Goal: Information Seeking & Learning: Learn about a topic

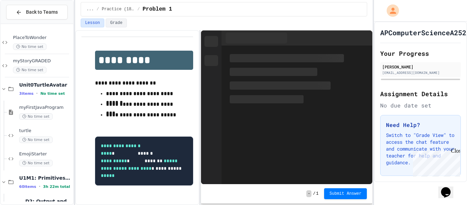
click at [456, 150] on div "Close" at bounding box center [455, 152] width 9 height 9
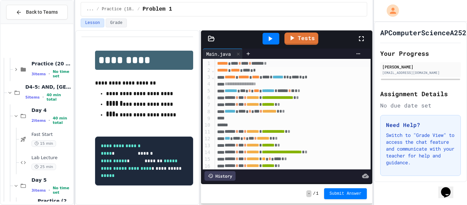
scroll to position [2786, 0]
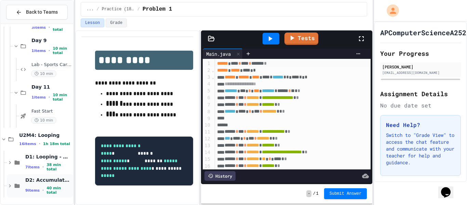
click at [34, 187] on div "9 items • 40 min total" at bounding box center [48, 190] width 46 height 9
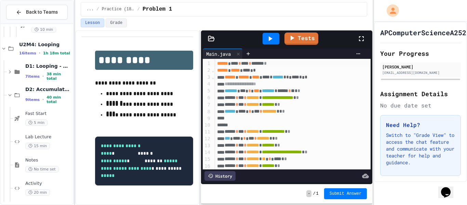
scroll to position [2886, 0]
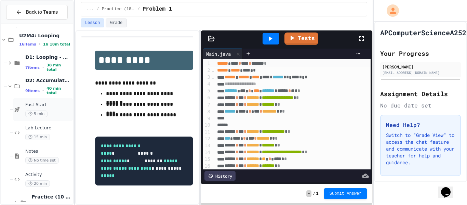
click at [26, 114] on span "5 min" at bounding box center [36, 113] width 22 height 6
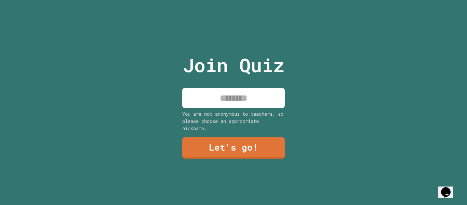
click at [202, 92] on input at bounding box center [233, 98] width 103 height 20
type input "*****"
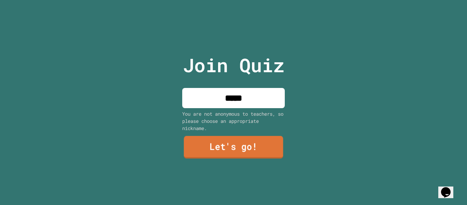
click at [226, 140] on link "Let's go!" at bounding box center [233, 147] width 99 height 23
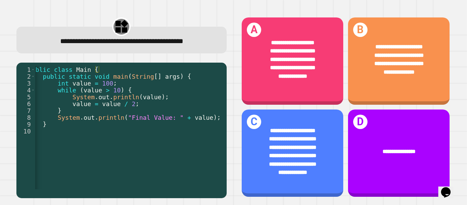
scroll to position [0, 9]
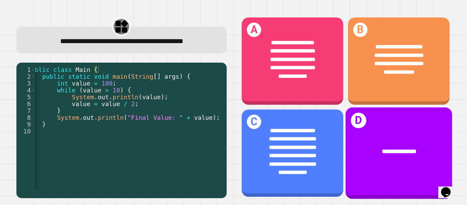
click at [389, 163] on div "**********" at bounding box center [398, 151] width 107 height 32
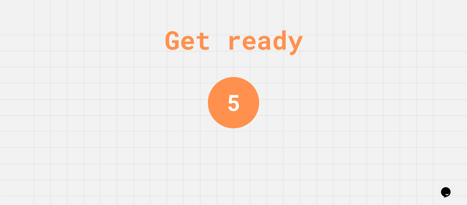
scroll to position [0, 0]
click at [380, 60] on div "Get ready 2" at bounding box center [233, 102] width 467 height 205
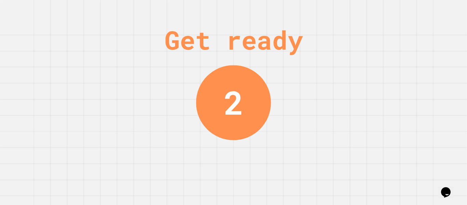
click at [380, 60] on div "Get ready 2" at bounding box center [233, 102] width 467 height 205
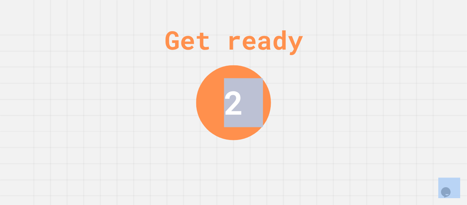
click at [380, 60] on div "Get ready 2" at bounding box center [233, 102] width 467 height 205
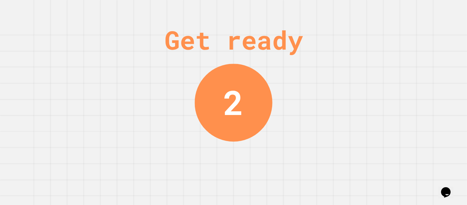
click at [380, 60] on div "Get ready 2" at bounding box center [233, 102] width 467 height 205
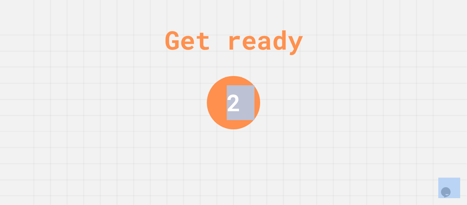
click at [380, 60] on div "Get ready 2" at bounding box center [233, 102] width 467 height 205
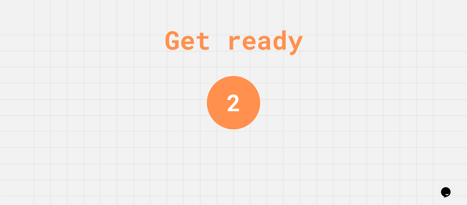
click at [380, 60] on div "Get ready 2" at bounding box center [233, 102] width 467 height 205
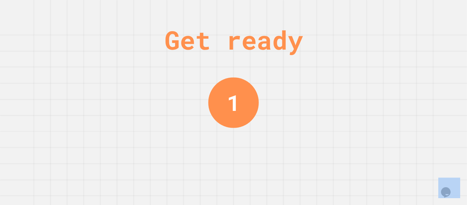
click at [380, 60] on div "Get ready 1" at bounding box center [233, 102] width 467 height 205
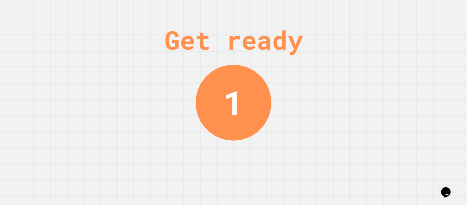
click at [380, 60] on div "Get ready 1" at bounding box center [233, 102] width 467 height 205
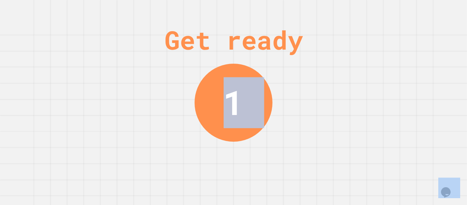
click at [380, 60] on div "Get ready 1" at bounding box center [233, 102] width 467 height 205
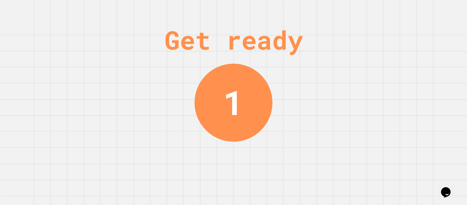
click at [380, 60] on div "Get ready 1" at bounding box center [233, 102] width 467 height 205
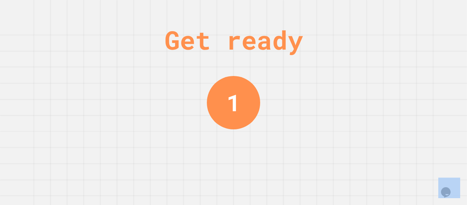
click at [380, 60] on div "Get ready 1" at bounding box center [233, 102] width 467 height 205
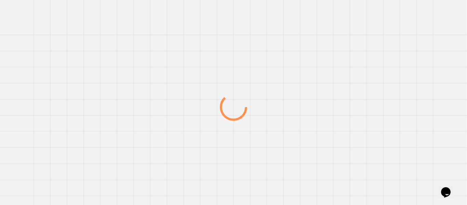
click at [380, 60] on div at bounding box center [233, 107] width 448 height 196
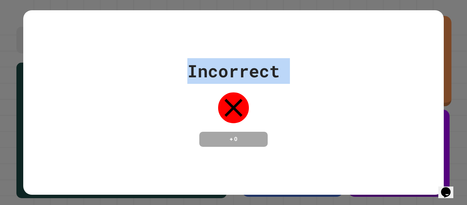
click at [380, 60] on div "Incorrect + 0" at bounding box center [233, 102] width 420 height 89
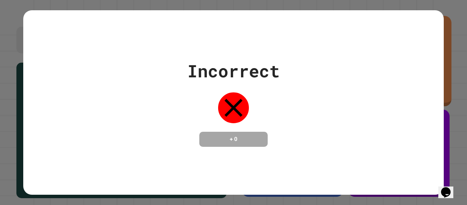
click at [380, 60] on div "Incorrect + 0" at bounding box center [233, 102] width 420 height 89
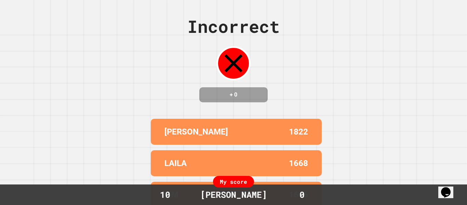
click at [381, 68] on div "Incorrect + 0 TITUS 1822 LAILA 1668 LIM 1666 GRAYTON 950 MACIE 884 My score 10 …" at bounding box center [233, 102] width 467 height 205
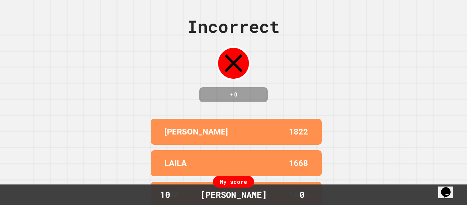
click at [381, 68] on div "Incorrect + 0 TITUS 1822 LAILA 1668 LIM 1666 GRAYTON 950 MACIE 884 My score 10 …" at bounding box center [233, 102] width 467 height 205
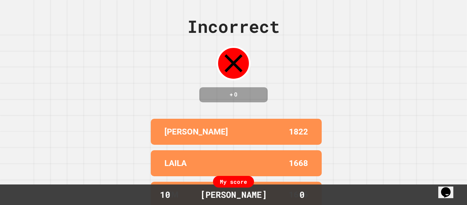
click at [381, 68] on div "Incorrect + 0 TITUS 1822 LAILA 1668 LIM 1666 GRAYTON 950 MACIE 884 My score 10 …" at bounding box center [233, 102] width 467 height 205
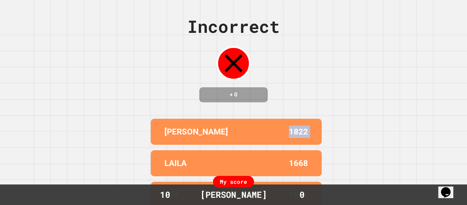
click at [381, 68] on div "Incorrect + 0 TITUS 1822 LAILA 1668 LIM 1666 GRAYTON 950 MACIE 884 My score 10 …" at bounding box center [233, 102] width 467 height 205
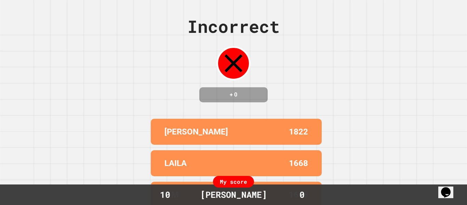
click at [381, 68] on div "Incorrect + 0 TITUS 1822 LAILA 1668 LIM 1666 GRAYTON 950 MACIE 884 My score 10 …" at bounding box center [233, 102] width 467 height 205
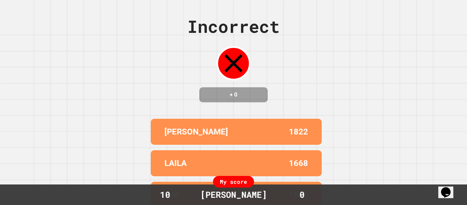
click at [381, 68] on div "Incorrect + 0 TITUS 1822 LAILA 1668 LIM 1666 GRAYTON 950 MACIE 884 My score 10 …" at bounding box center [233, 102] width 467 height 205
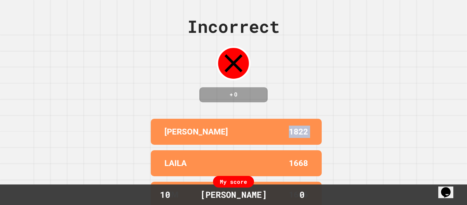
click at [381, 68] on div "Incorrect + 0 TITUS 1822 LAILA 1668 LIM 1666 GRAYTON 950 MACIE 884 My score 10 …" at bounding box center [233, 102] width 467 height 205
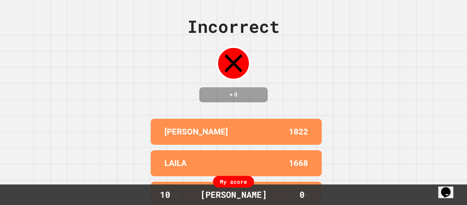
click at [381, 68] on div "Incorrect + 0 TITUS 1822 LAILA 1668 LIM 1666 GRAYTON 950 MACIE 884 My score 10 …" at bounding box center [233, 102] width 467 height 205
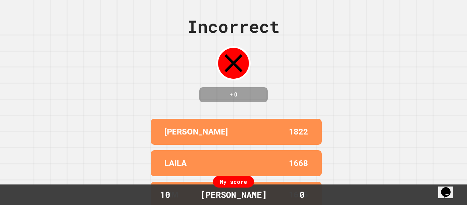
click at [381, 68] on div "Incorrect + 0 TITUS 1822 LAILA 1668 LIM 1666 GRAYTON 950 MACIE 884 My score 10 …" at bounding box center [233, 102] width 467 height 205
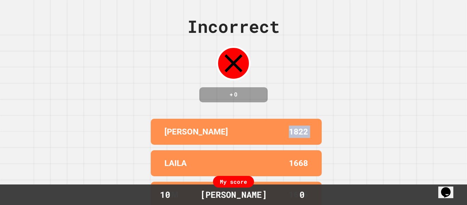
click at [381, 68] on div "Incorrect + 0 TITUS 1822 LAILA 1668 LIM 1666 GRAYTON 950 MACIE 884 My score 10 …" at bounding box center [233, 102] width 467 height 205
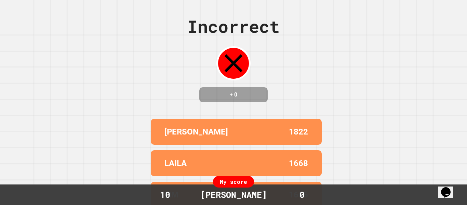
click at [381, 68] on div "Incorrect + 0 TITUS 1822 LAILA 1668 LIM 1666 GRAYTON 950 MACIE 884 My score 10 …" at bounding box center [233, 102] width 467 height 205
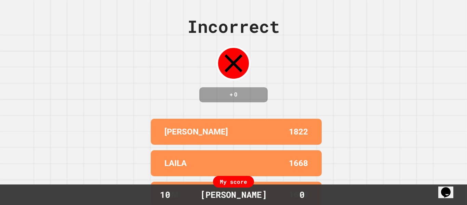
click at [381, 68] on div "Incorrect + 0 TITUS 1822 LAILA 1668 LIM 1666 GRAYTON 950 MACIE 884 My score 10 …" at bounding box center [233, 102] width 467 height 205
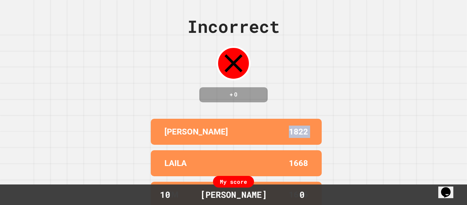
click at [381, 68] on div "Incorrect + 0 TITUS 1822 LAILA 1668 LIM 1666 GRAYTON 950 MACIE 884 My score 10 …" at bounding box center [233, 102] width 467 height 205
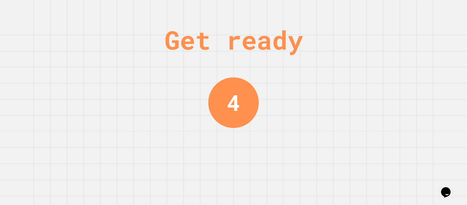
click at [381, 68] on div "Get ready 4" at bounding box center [233, 102] width 467 height 205
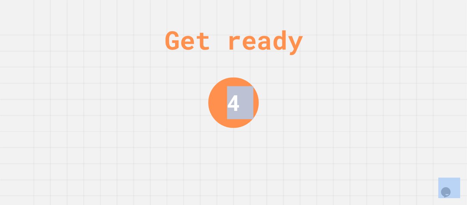
click at [381, 68] on div "Get ready 4" at bounding box center [233, 102] width 467 height 205
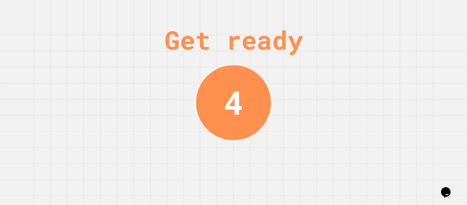
click at [381, 68] on div "Get ready 4" at bounding box center [233, 102] width 467 height 205
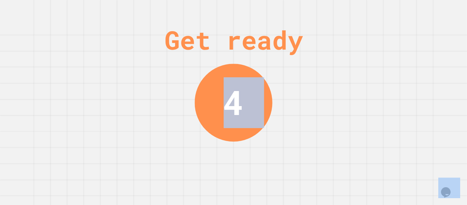
click at [381, 68] on div "Get ready 4" at bounding box center [233, 102] width 467 height 205
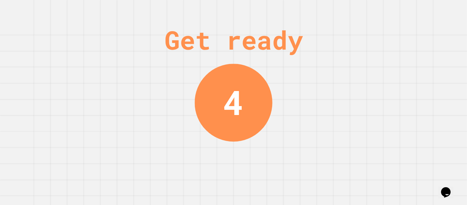
click at [381, 68] on div "Get ready 4" at bounding box center [233, 102] width 467 height 205
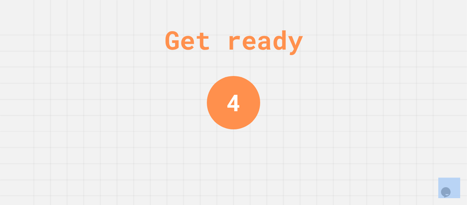
click at [381, 68] on div "Get ready 4" at bounding box center [233, 102] width 467 height 205
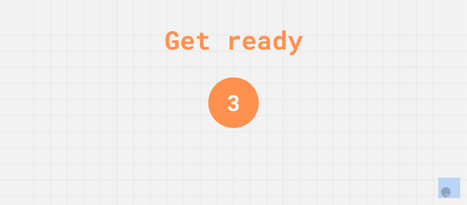
click at [381, 68] on div "Get ready 3" at bounding box center [233, 102] width 467 height 205
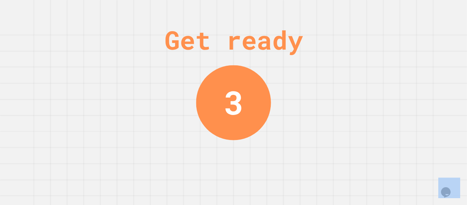
click at [381, 68] on div "Get ready 3" at bounding box center [233, 102] width 467 height 205
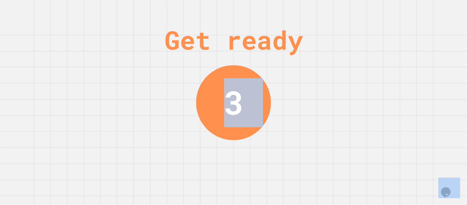
click at [381, 68] on div "Get ready 3" at bounding box center [233, 102] width 467 height 205
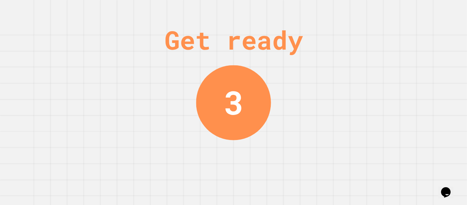
click at [381, 68] on div "Get ready 3" at bounding box center [233, 102] width 467 height 205
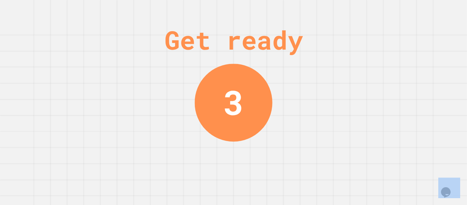
click at [381, 68] on div "Get ready 3" at bounding box center [233, 102] width 467 height 205
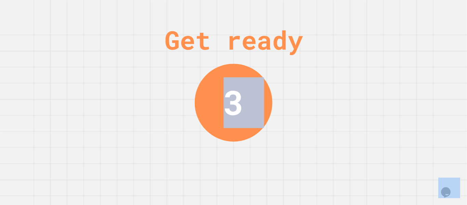
click at [381, 68] on div "Get ready 3" at bounding box center [233, 102] width 467 height 205
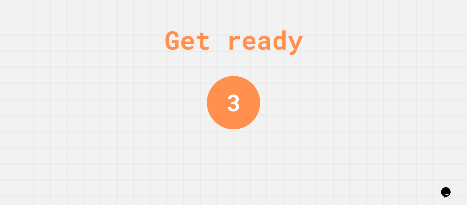
click at [381, 68] on div "Get ready 3" at bounding box center [233, 102] width 467 height 205
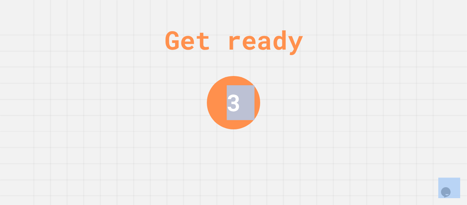
click at [381, 68] on div "Get ready 3" at bounding box center [233, 102] width 467 height 205
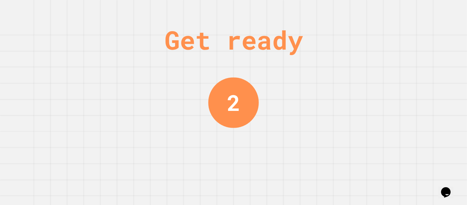
click at [381, 68] on div "Get ready 2" at bounding box center [233, 102] width 467 height 205
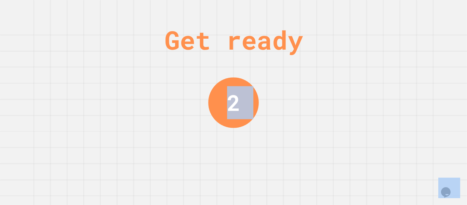
click at [381, 68] on div "Get ready 2" at bounding box center [233, 102] width 467 height 205
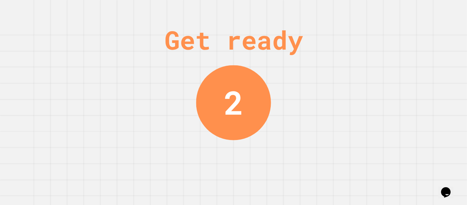
click at [381, 68] on div "Get ready 2" at bounding box center [233, 102] width 467 height 205
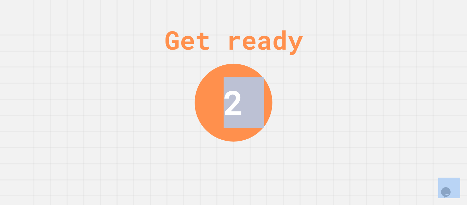
click at [381, 68] on div "Get ready 2" at bounding box center [233, 102] width 467 height 205
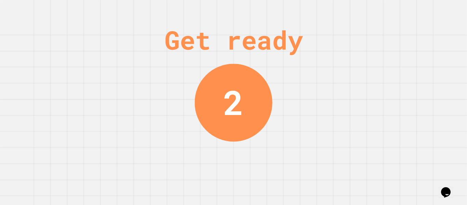
click at [381, 68] on div "Get ready 2" at bounding box center [233, 102] width 467 height 205
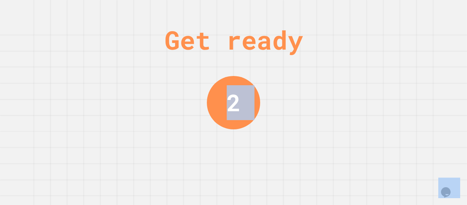
click at [381, 68] on div "Get ready 2" at bounding box center [233, 102] width 467 height 205
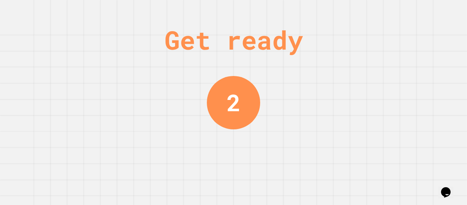
click at [381, 68] on div "Get ready 2" at bounding box center [233, 102] width 467 height 205
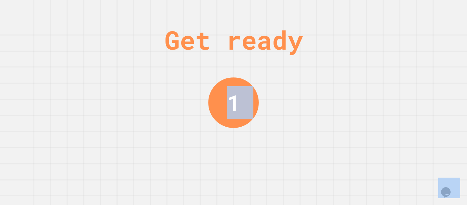
click at [381, 68] on div "Get ready 1" at bounding box center [233, 102] width 467 height 205
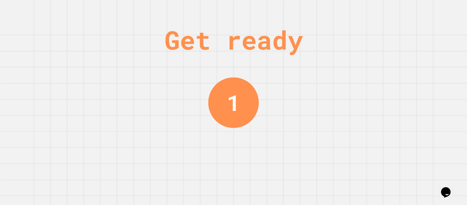
click at [381, 68] on div "Get ready 1" at bounding box center [233, 102] width 467 height 205
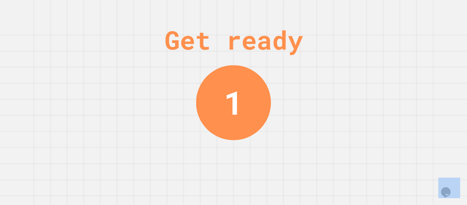
click at [381, 68] on div "Get ready 1" at bounding box center [233, 102] width 467 height 205
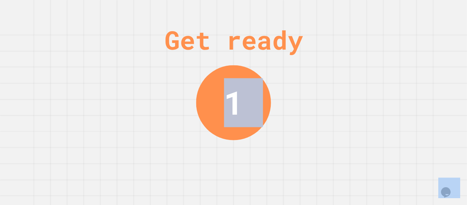
click at [381, 68] on div "Get ready 1" at bounding box center [233, 102] width 467 height 205
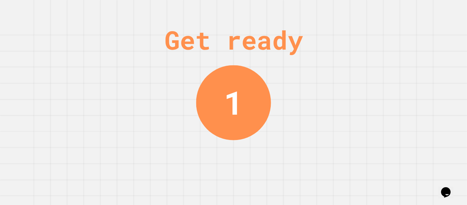
click at [381, 68] on div "Get ready 1" at bounding box center [233, 102] width 467 height 205
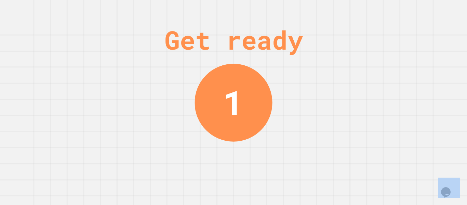
click at [381, 68] on div "Get ready 1" at bounding box center [233, 102] width 467 height 205
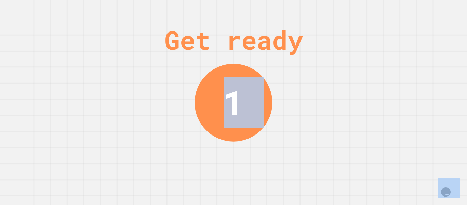
click at [381, 68] on div "Get ready 1" at bounding box center [233, 102] width 467 height 205
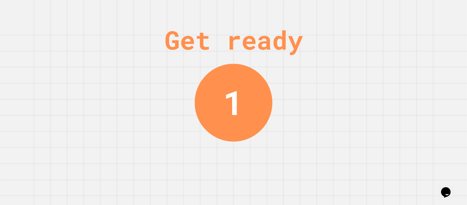
click at [381, 68] on div "Get ready 1" at bounding box center [233, 102] width 467 height 205
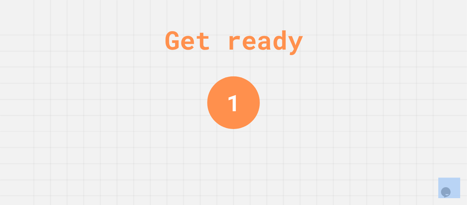
click at [381, 68] on div "Get ready 1" at bounding box center [233, 102] width 467 height 205
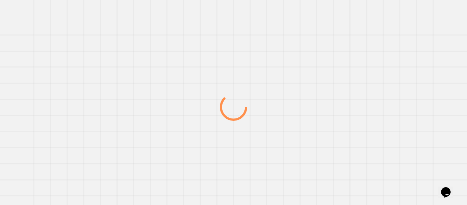
click at [381, 68] on div at bounding box center [233, 107] width 448 height 196
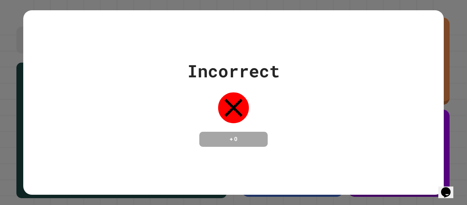
click at [381, 68] on div "Incorrect + 0" at bounding box center [233, 102] width 420 height 89
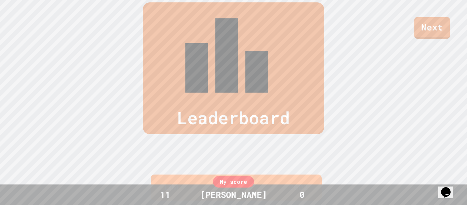
scroll to position [282, 0]
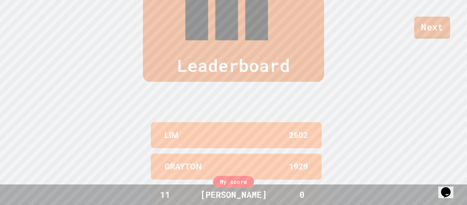
click at [432, 35] on link "Next" at bounding box center [432, 28] width 36 height 22
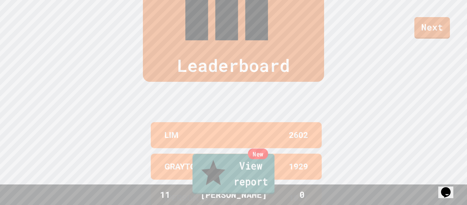
click at [267, 180] on link "New View report" at bounding box center [233, 174] width 82 height 40
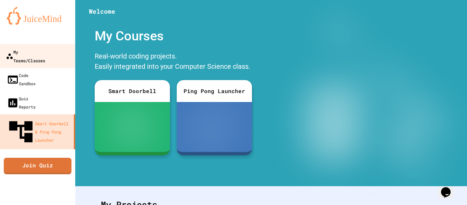
click at [36, 51] on div "My Teams/Classes" at bounding box center [25, 56] width 39 height 17
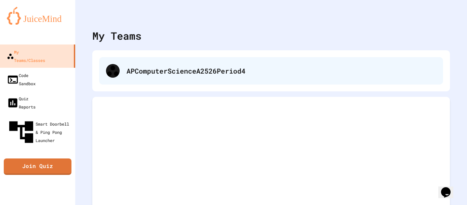
click at [103, 65] on div "APComputerScienceA2526Period4" at bounding box center [271, 70] width 344 height 27
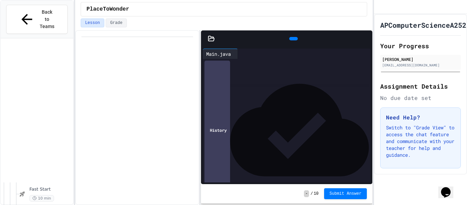
scroll to position [2902, 0]
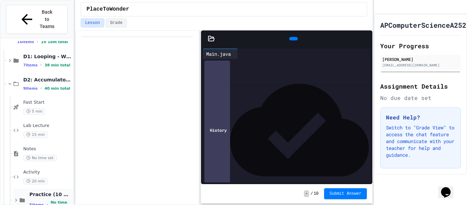
click at [38, 202] on span "5 items" at bounding box center [36, 204] width 14 height 4
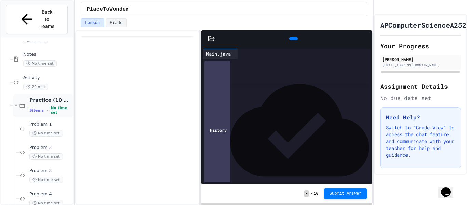
click at [39, 108] on span "5 items" at bounding box center [36, 110] width 14 height 4
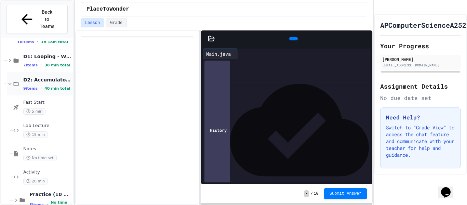
click at [14, 74] on div "D2: Accumulators and Summation 9 items • 40 min total" at bounding box center [40, 83] width 66 height 23
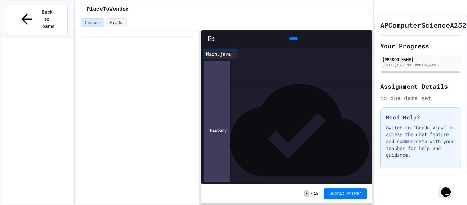
scroll to position [2786, 0]
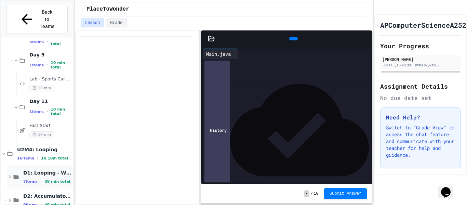
click at [47, 170] on span "D1: Looping - While Loops" at bounding box center [47, 173] width 49 height 6
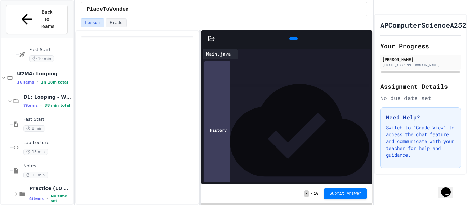
scroll to position [2879, 0]
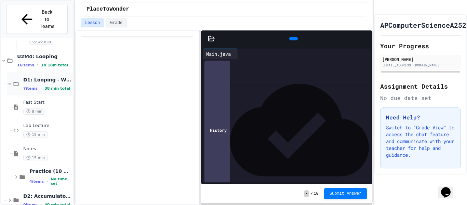
click at [23, 72] on div "D1: Looping - While Loops 7 items • 38 min total" at bounding box center [40, 83] width 66 height 23
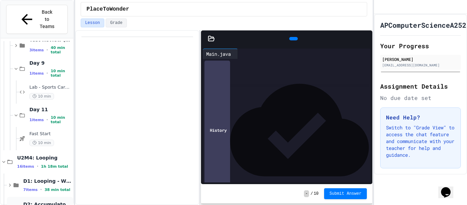
click at [39, 201] on span "D2: Accumulators and Summation" at bounding box center [47, 204] width 49 height 6
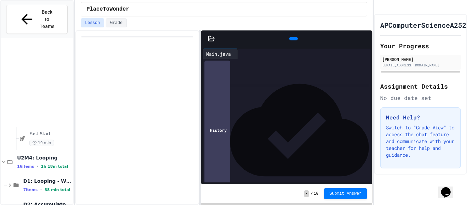
scroll to position [2902, 0]
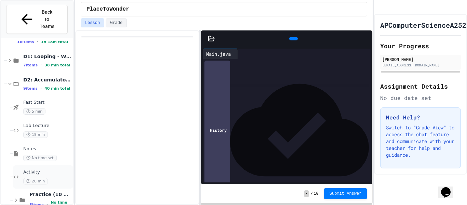
click at [19, 167] on div "Activity 20 min" at bounding box center [43, 176] width 60 height 23
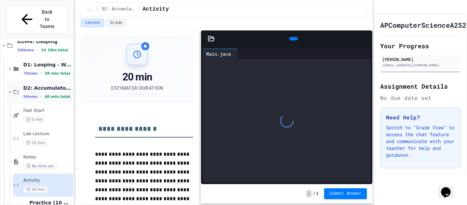
click at [19, 89] on icon at bounding box center [16, 92] width 6 height 6
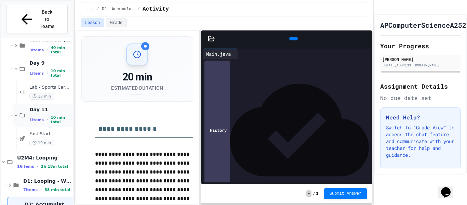
scroll to position [2786, 0]
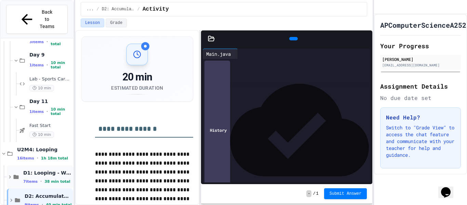
click at [32, 170] on span "D1: Looping - While Loops" at bounding box center [47, 173] width 49 height 6
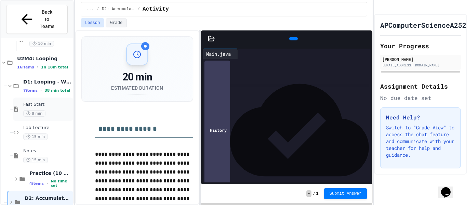
click at [21, 102] on div "Fast Start 8 min" at bounding box center [43, 108] width 60 height 23
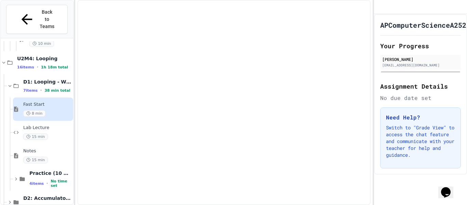
scroll to position [2871, 0]
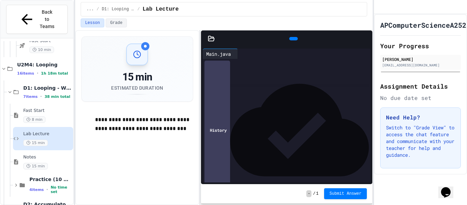
scroll to position [45, 0]
click at [24, 150] on div "Notes 15 min" at bounding box center [43, 161] width 60 height 23
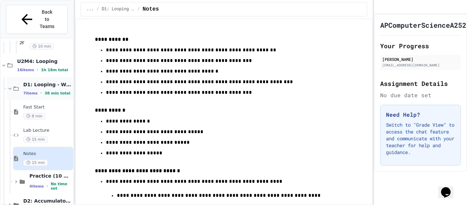
scroll to position [2873, 0]
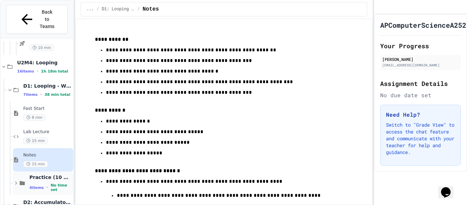
click at [44, 174] on span "Practice (10 mins)" at bounding box center [50, 177] width 42 height 6
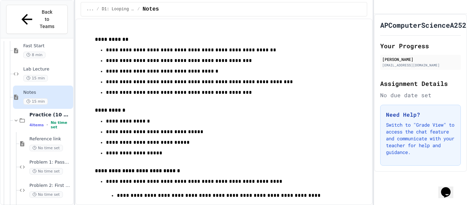
scroll to position [2941, 0]
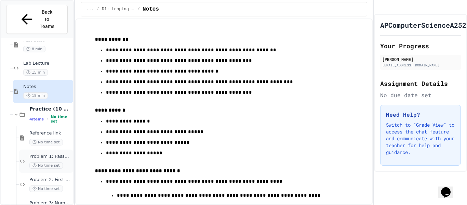
click at [37, 163] on icon at bounding box center [34, 165] width 4 height 4
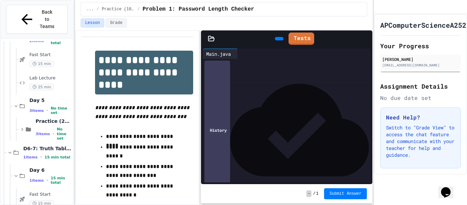
scroll to position [2972, 0]
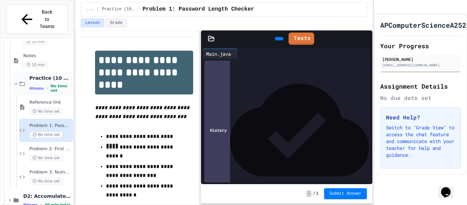
click at [21, 81] on icon at bounding box center [22, 84] width 6 height 6
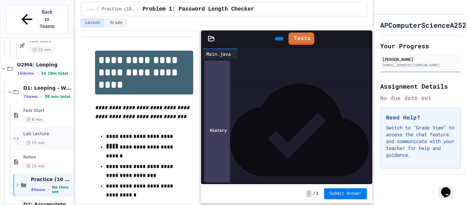
click at [26, 139] on span "15 min" at bounding box center [35, 142] width 25 height 6
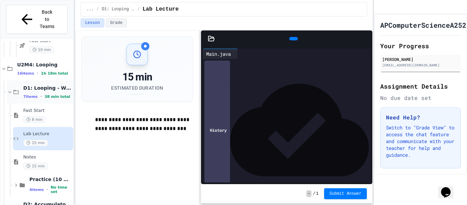
click at [13, 89] on icon at bounding box center [10, 92] width 6 height 6
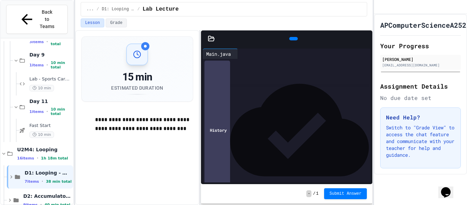
scroll to position [2786, 0]
click at [45, 202] on div "9 items • 40 min total" at bounding box center [47, 204] width 49 height 5
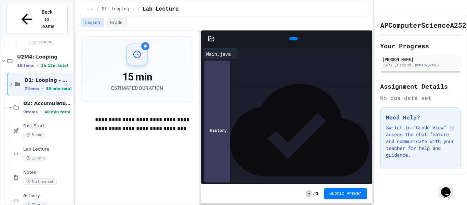
scroll to position [2902, 0]
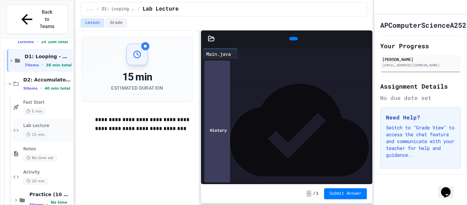
click at [41, 123] on div "Lab Lecture 15 min" at bounding box center [47, 130] width 49 height 15
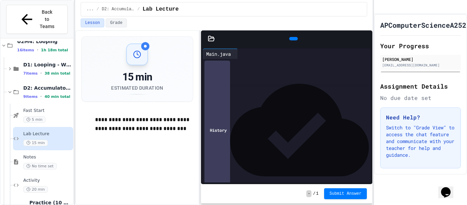
scroll to position [104, 12]
click at [251, 125] on div "***" at bounding box center [368, 123] width 331 height 7
click at [265, 149] on div "*" at bounding box center [368, 149] width 331 height 7
click at [264, 157] on div at bounding box center [368, 157] width 331 height 7
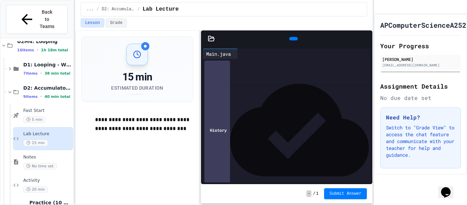
click at [265, 148] on div "*" at bounding box center [368, 149] width 331 height 7
click at [295, 40] on icon at bounding box center [297, 42] width 4 height 5
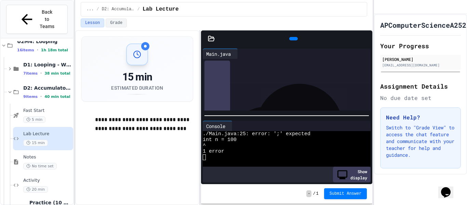
scroll to position [137, 0]
click at [278, 92] on div "*** * * ***" at bounding box center [380, 90] width 331 height 7
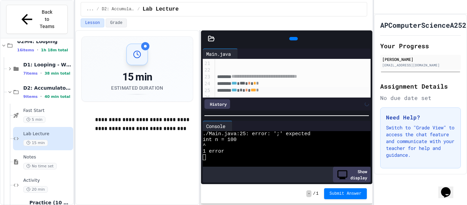
click at [295, 40] on icon at bounding box center [297, 42] width 4 height 5
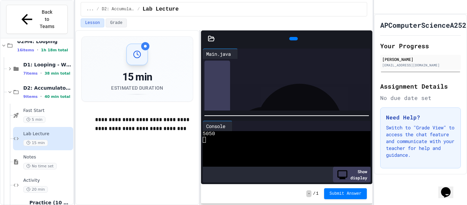
scroll to position [151, 0]
click at [259, 75] on span "*" at bounding box center [257, 75] width 3 height 5
click at [289, 40] on div at bounding box center [293, 38] width 9 height 3
click at [24, 173] on div "Activity 20 min" at bounding box center [43, 184] width 60 height 23
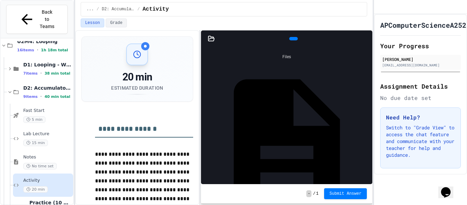
click at [368, 142] on div "Main.java" at bounding box center [368, 145] width 0 height 7
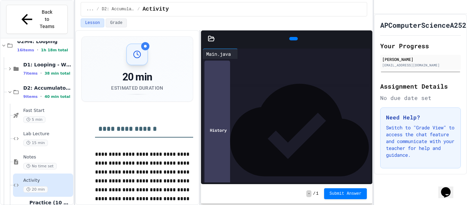
click at [322, 96] on div "*" at bounding box center [302, 97] width 178 height 7
click at [319, 94] on div "**********" at bounding box center [302, 91] width 178 height 7
click at [46, 139] on span "15 min" at bounding box center [35, 142] width 25 height 6
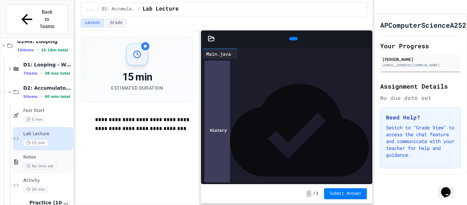
click at [42, 163] on span "No time set" at bounding box center [40, 166] width 34 height 6
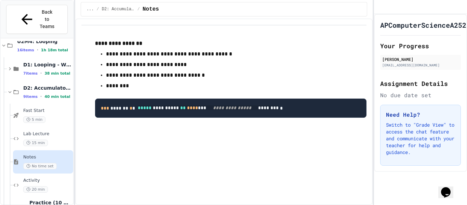
drag, startPoint x: 101, startPoint y: 123, endPoint x: 160, endPoint y: 137, distance: 60.8
click at [160, 118] on pre "**********" at bounding box center [230, 107] width 271 height 19
click at [58, 177] on span "Activity" at bounding box center [47, 180] width 49 height 6
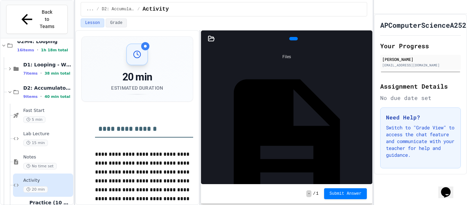
click at [368, 142] on div "Main.java" at bounding box center [368, 145] width 0 height 7
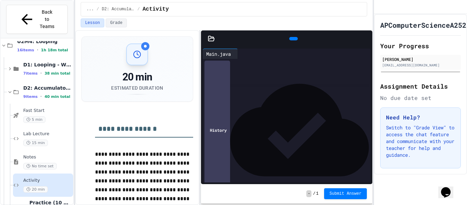
click at [270, 116] on div "*" at bounding box center [304, 118] width 178 height 7
click at [266, 112] on div "***" at bounding box center [304, 111] width 178 height 7
click at [237, 98] on div at bounding box center [304, 97] width 178 height 7
drag, startPoint x: 257, startPoint y: 110, endPoint x: 233, endPoint y: 110, distance: 24.6
click at [233, 110] on div "***** * *" at bounding box center [304, 111] width 178 height 7
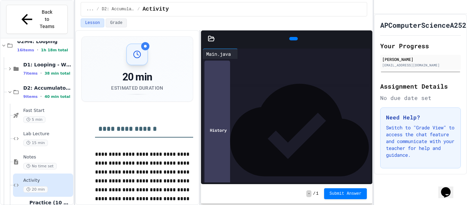
click at [273, 106] on div "*** ***** * * *" at bounding box center [304, 104] width 178 height 7
click at [234, 104] on span "***" at bounding box center [230, 104] width 5 height 5
click at [276, 106] on div "*** ***** * * *" at bounding box center [304, 104] width 178 height 7
click at [255, 125] on span "*" at bounding box center [253, 124] width 3 height 5
click at [240, 125] on span "***" at bounding box center [237, 124] width 5 height 5
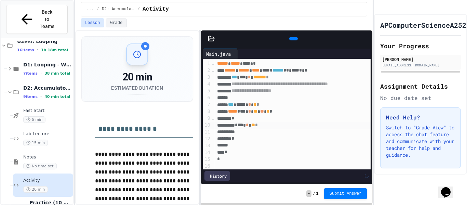
click at [255, 125] on span "**" at bounding box center [253, 124] width 4 height 5
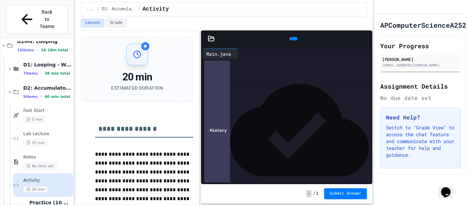
click at [261, 134] on div at bounding box center [304, 132] width 178 height 7
click at [293, 39] on icon at bounding box center [293, 39] width 0 height 0
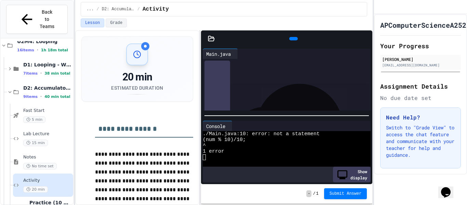
scroll to position [40, 0]
drag, startPoint x: 286, startPoint y: 86, endPoint x: 244, endPoint y: 84, distance: 41.8
click at [244, 84] on div "* *** * ** * * ** *" at bounding box center [304, 85] width 178 height 7
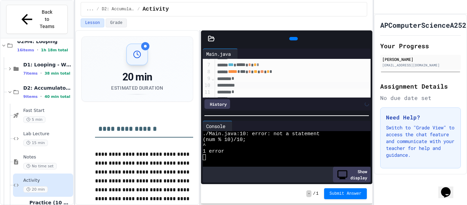
click at [245, 80] on div "*" at bounding box center [304, 78] width 178 height 7
click at [244, 93] on div "*" at bounding box center [304, 92] width 178 height 7
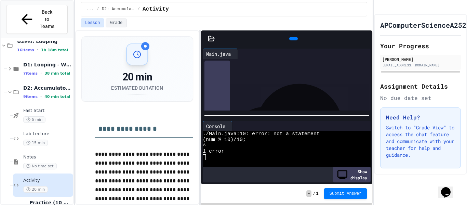
click at [241, 75] on div at bounding box center [304, 78] width 178 height 7
drag, startPoint x: 288, startPoint y: 82, endPoint x: 237, endPoint y: 80, distance: 50.6
click at [237, 80] on div "***** * *** * ** ** * *" at bounding box center [304, 80] width 178 height 7
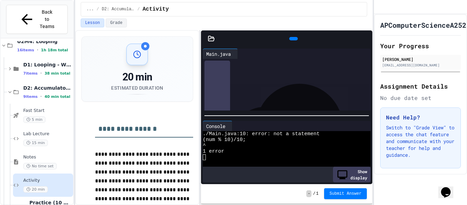
click at [448, 187] on icon "Chat widget" at bounding box center [446, 192] width 10 height 10
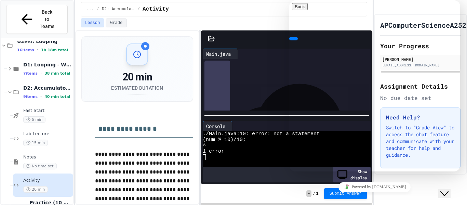
click at [332, 196] on textarea at bounding box center [318, 198] width 53 height 5
type textarea "**********"
click at [298, 10] on button "Back" at bounding box center [300, 6] width 16 height 7
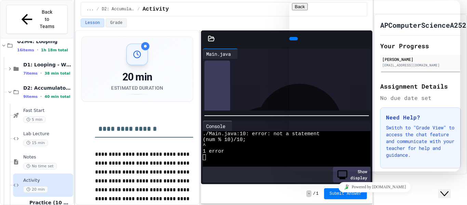
click at [272, 12] on div "... / D2: Accumulators and Summation / Activity" at bounding box center [223, 9] width 275 height 8
click at [447, 189] on icon "Close Chat This icon closes the chat window." at bounding box center [444, 193] width 8 height 8
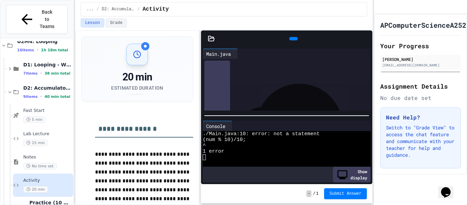
click at [365, 39] on icon at bounding box center [365, 39] width 0 height 0
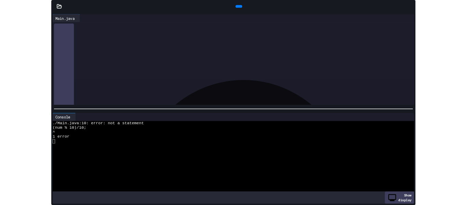
scroll to position [2845, 0]
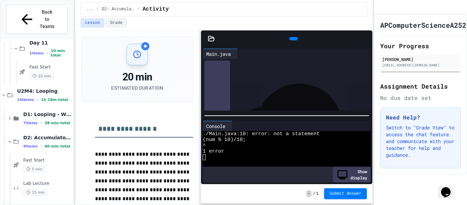
click at [453, 194] on button "Opens Chat This icon Opens the chat window." at bounding box center [445, 192] width 15 height 12
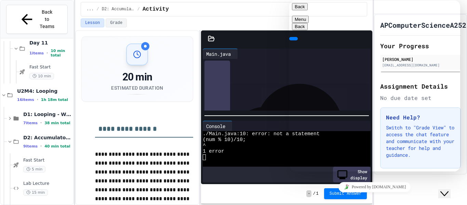
click at [447, 189] on icon "Close Chat This icon closes the chat window." at bounding box center [444, 193] width 8 height 8
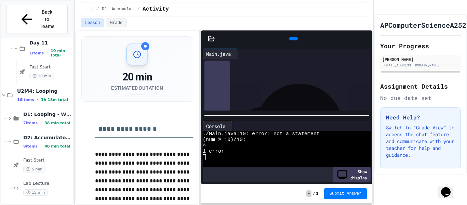
click at [447, 189] on icon "Chat widget" at bounding box center [446, 192] width 10 height 10
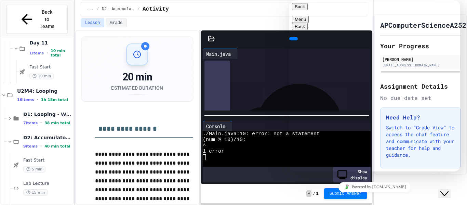
click at [447, 189] on icon "Close Chat This icon closes the chat window." at bounding box center [444, 193] width 8 height 8
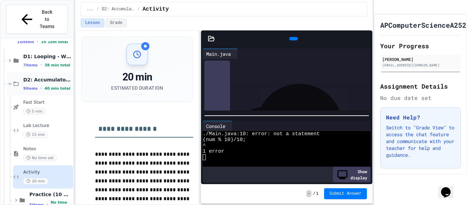
scroll to position [2902, 0]
click at [37, 191] on span "Practice (10 mins)" at bounding box center [50, 194] width 42 height 6
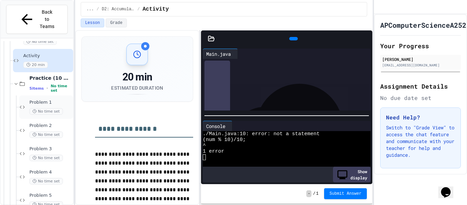
click at [36, 109] on circle at bounding box center [34, 110] width 3 height 3
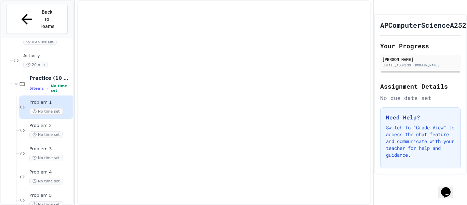
scroll to position [3010, 0]
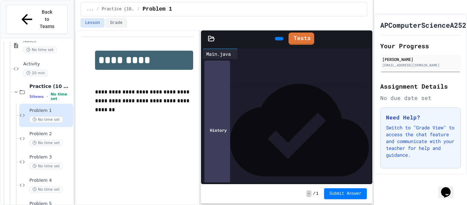
click at [216, 65] on span "******" at bounding box center [220, 63] width 11 height 5
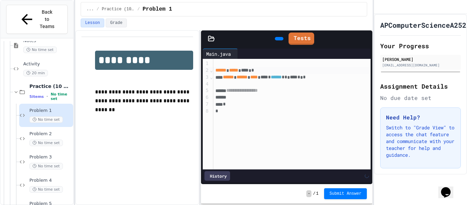
click at [220, 64] on div at bounding box center [291, 63] width 157 height 7
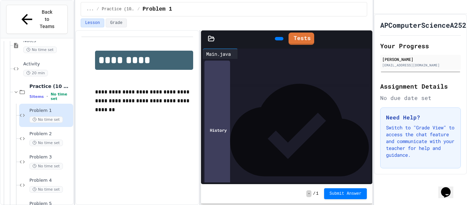
click at [264, 94] on div at bounding box center [291, 97] width 157 height 7
click at [264, 96] on div at bounding box center [291, 97] width 157 height 7
click at [232, 97] on div at bounding box center [291, 97] width 157 height 7
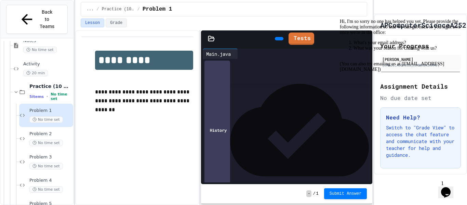
click at [306, 106] on div "*** *** * ** * ****" at bounding box center [293, 104] width 156 height 7
click at [285, 105] on div "*** *** * ** * ****" at bounding box center [293, 104] width 156 height 7
click at [252, 105] on div "*** *** * ** * ****" at bounding box center [293, 104] width 156 height 7
click at [288, 105] on div "*** ***** * ** * ****" at bounding box center [293, 104] width 156 height 7
click at [444, 188] on icon "Chat widget" at bounding box center [446, 192] width 10 height 10
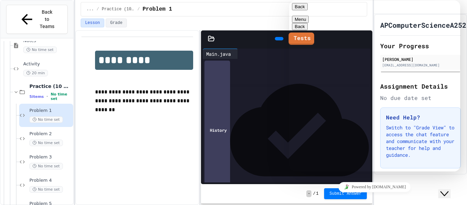
click at [303, 10] on button "Back" at bounding box center [300, 6] width 16 height 7
click at [444, 189] on button "Close Chat This icon closes the chat window." at bounding box center [444, 193] width 12 height 9
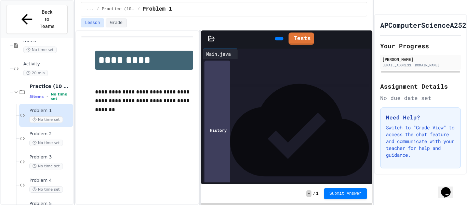
click at [276, 103] on div "*** ***** * * *" at bounding box center [293, 104] width 156 height 7
click at [259, 104] on span "*" at bounding box center [257, 104] width 3 height 5
click at [350, 111] on div "**********" at bounding box center [293, 111] width 156 height 7
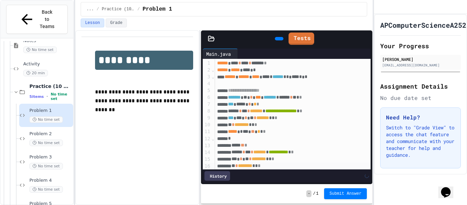
scroll to position [12, 0]
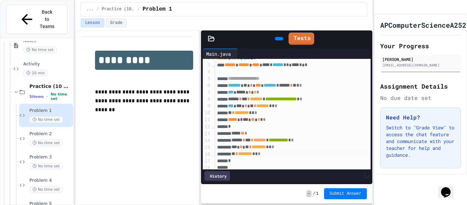
click at [291, 160] on div "*" at bounding box center [293, 160] width 156 height 7
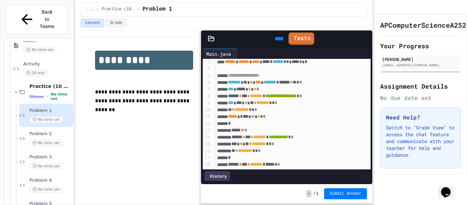
click at [278, 39] on icon at bounding box center [278, 39] width 0 height 0
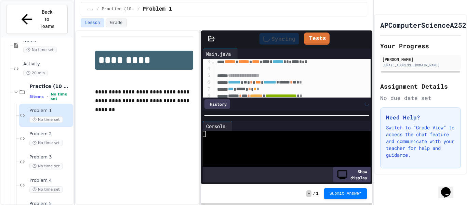
click at [245, 132] on div at bounding box center [283, 134] width 160 height 6
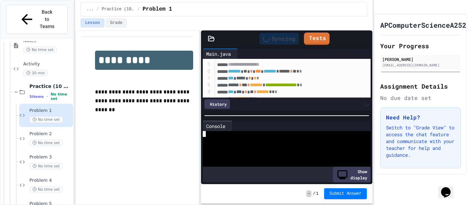
scroll to position [0, 0]
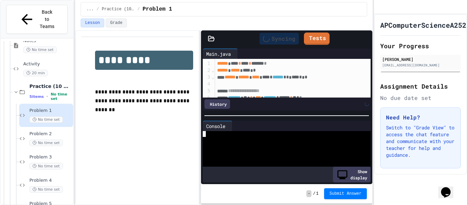
click at [263, 35] on icon at bounding box center [266, 38] width 7 height 7
click at [320, 42] on link "Tests" at bounding box center [317, 37] width 24 height 13
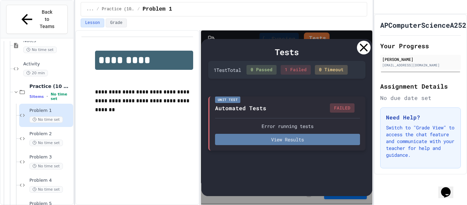
click at [317, 140] on button "View Results" at bounding box center [287, 139] width 145 height 11
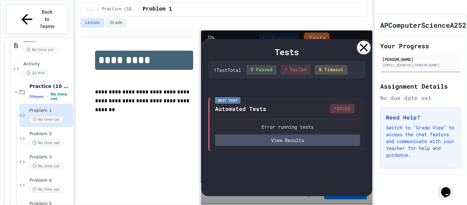
click at [361, 44] on icon at bounding box center [364, 48] width 14 height 14
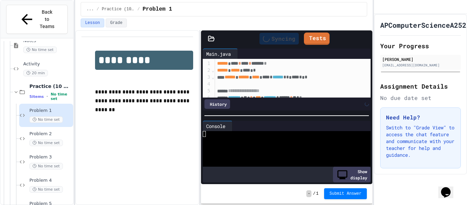
click at [290, 37] on div "Syncing" at bounding box center [278, 39] width 39 height 12
click at [311, 41] on link "Tests" at bounding box center [316, 37] width 23 height 13
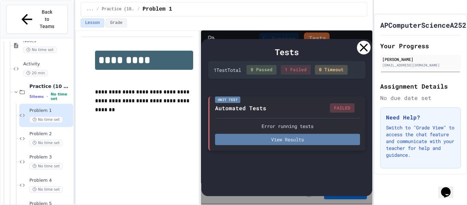
click at [320, 139] on button "View Results" at bounding box center [287, 139] width 145 height 11
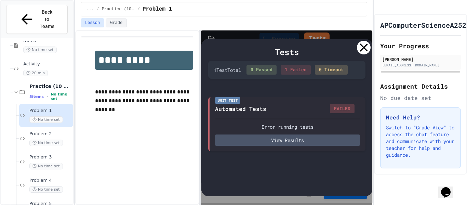
click at [364, 53] on div at bounding box center [364, 48] width 14 height 14
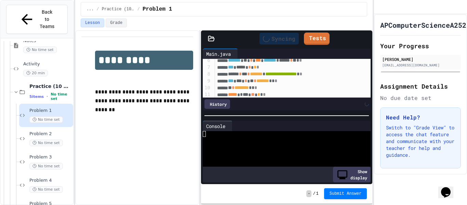
scroll to position [38, 0]
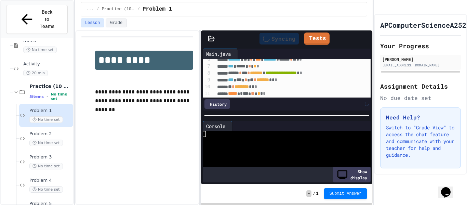
click at [256, 79] on span "*" at bounding box center [255, 79] width 3 height 5
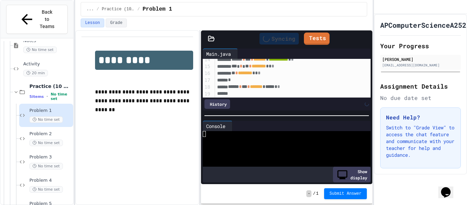
scroll to position [93, 0]
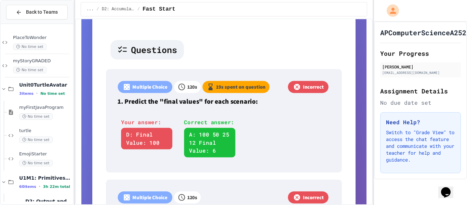
scroll to position [197, 0]
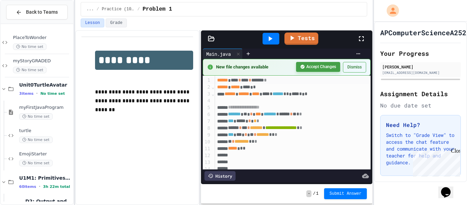
click at [313, 66] on button "Accept Changes" at bounding box center [318, 67] width 44 height 10
click at [274, 41] on icon at bounding box center [270, 39] width 8 height 8
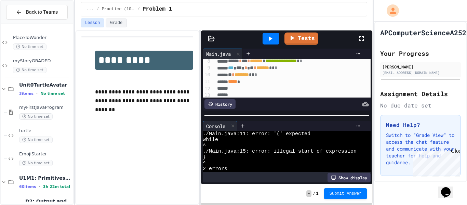
scroll to position [51, 0]
click at [234, 81] on span "*****" at bounding box center [232, 81] width 9 height 5
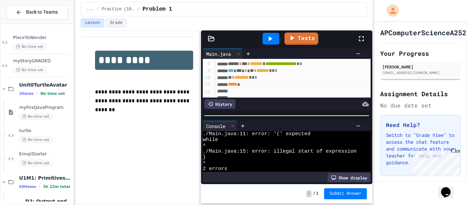
scroll to position [48, 0]
click at [217, 103] on div "History" at bounding box center [219, 104] width 31 height 10
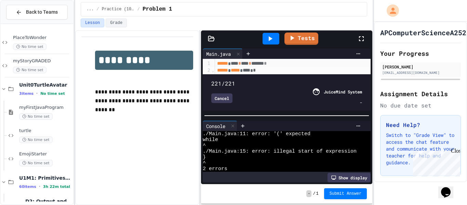
type input "***"
